Goal: Obtain resource: Obtain resource

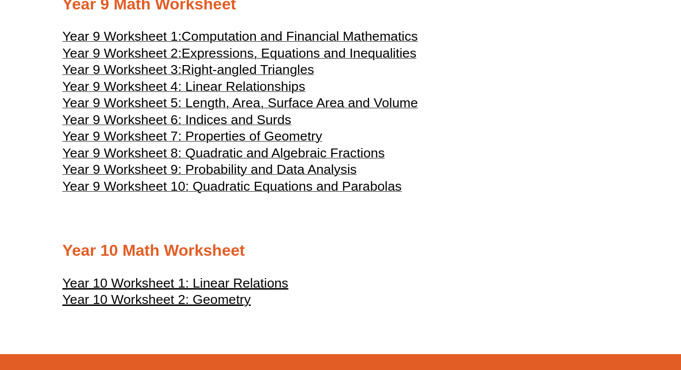
scroll to position [2863, 0]
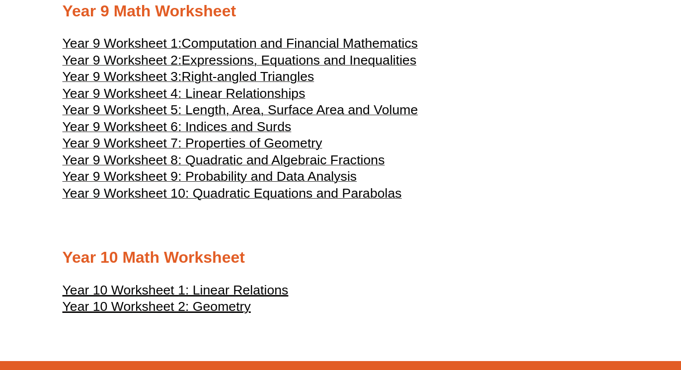
click at [247, 184] on span "Year 9 Worksheet 9: Probability and Data Analysis" at bounding box center [210, 176] width 294 height 15
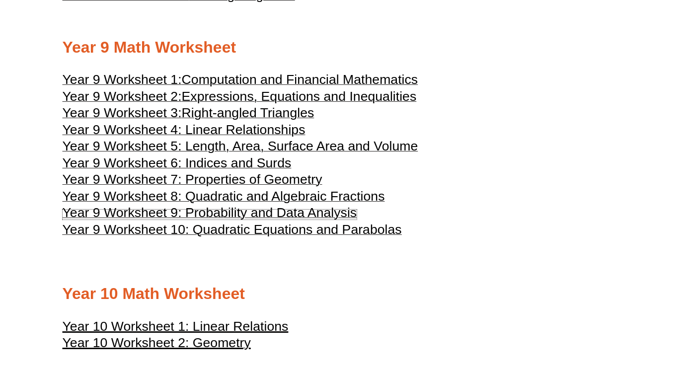
scroll to position [2786, 0]
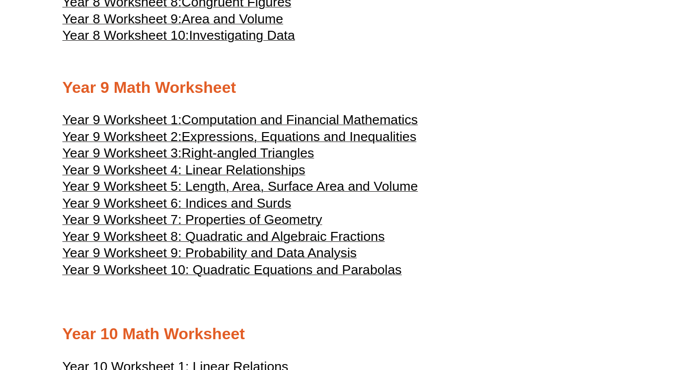
click at [243, 127] on span "Computation and Financial Mathematics" at bounding box center [300, 119] width 236 height 15
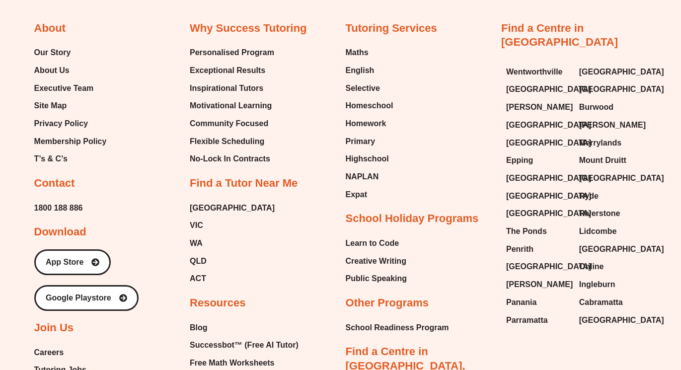
scroll to position [5512, 0]
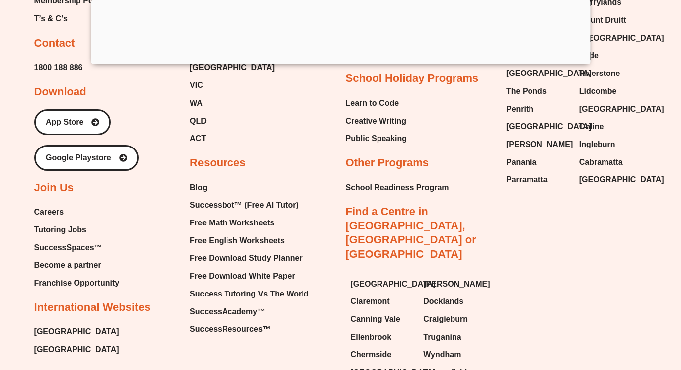
scroll to position [7483, 0]
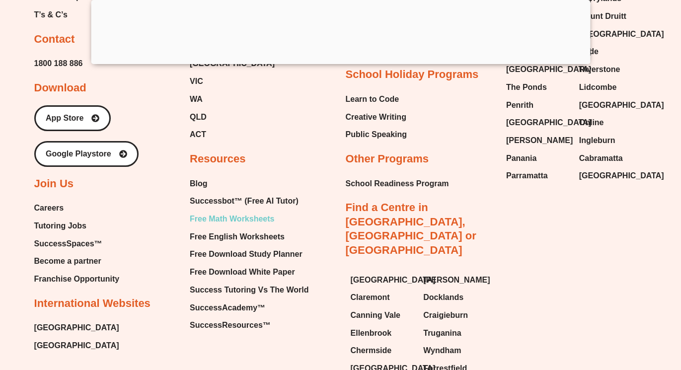
click at [237, 219] on span "Free Math Worksheets" at bounding box center [232, 219] width 84 height 15
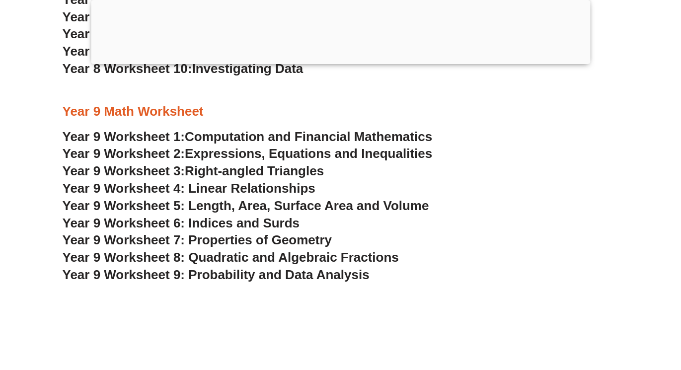
scroll to position [3421, 0]
click at [238, 237] on span "Year 9 Worksheet 7: Properties of Geometry" at bounding box center [198, 239] width 270 height 15
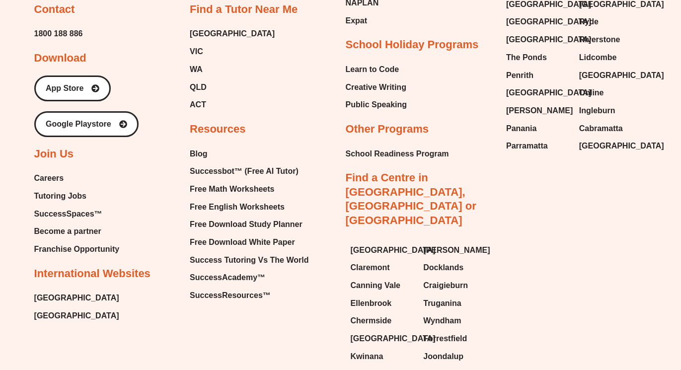
scroll to position [4164, 0]
